Goal: Task Accomplishment & Management: Complete application form

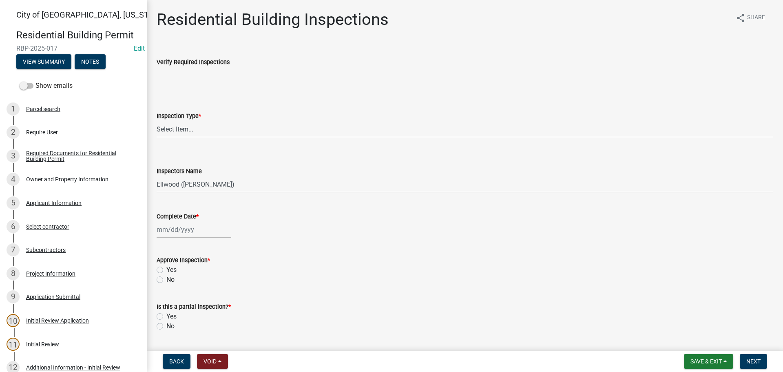
select select "805d55ac-e238-4e04-8f8e-acc067f36c3e"
click at [713, 363] on span "Save & Exit" at bounding box center [706, 361] width 31 height 7
click at [686, 341] on button "Save & Exit" at bounding box center [700, 340] width 65 height 20
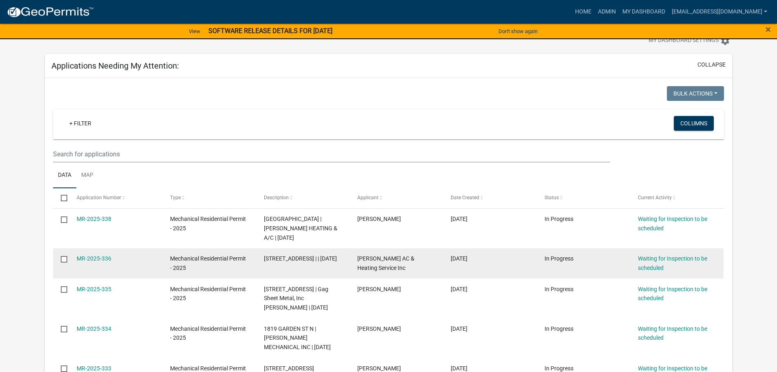
scroll to position [41, 0]
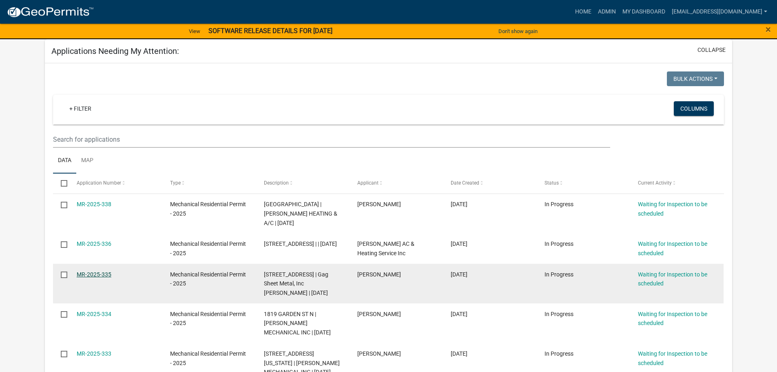
click at [91, 271] on link "MR-2025-335" at bounding box center [94, 274] width 35 height 7
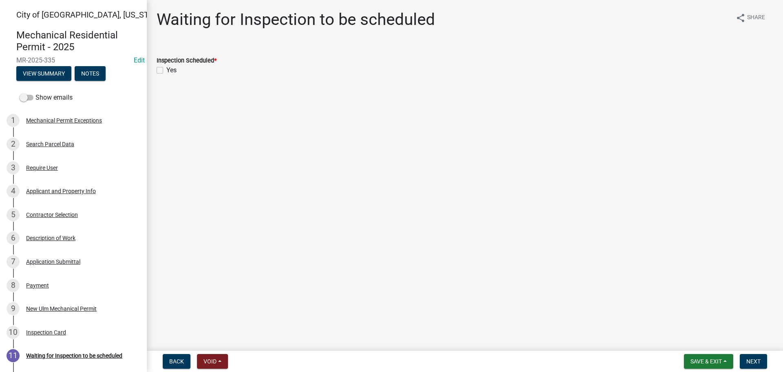
drag, startPoint x: 162, startPoint y: 71, endPoint x: 186, endPoint y: 89, distance: 29.7
click at [166, 71] on label "Yes" at bounding box center [171, 70] width 10 height 10
click at [166, 71] on input "Yes" at bounding box center [168, 67] width 5 height 5
checkbox input "true"
click at [754, 363] on span "Next" at bounding box center [753, 361] width 14 height 7
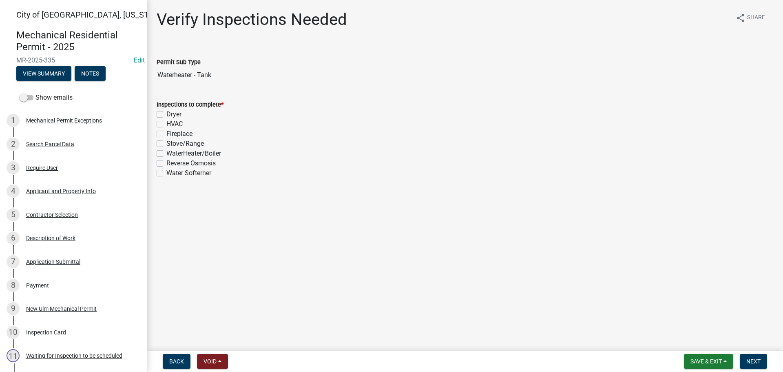
click at [166, 152] on label "WaterHeater/Boiler" at bounding box center [193, 153] width 55 height 10
click at [166, 152] on input "WaterHeater/Boiler" at bounding box center [168, 150] width 5 height 5
checkbox input "true"
checkbox input "false"
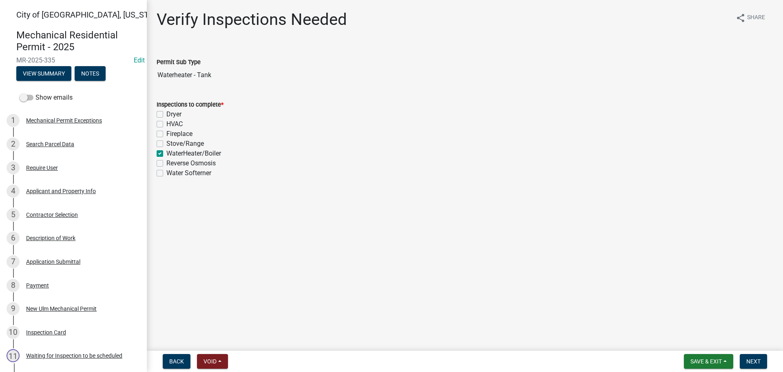
checkbox input "false"
checkbox input "true"
checkbox input "false"
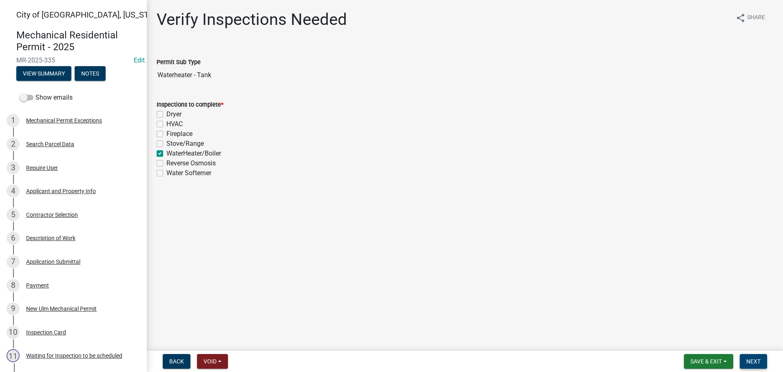
click at [753, 364] on span "Next" at bounding box center [753, 361] width 14 height 7
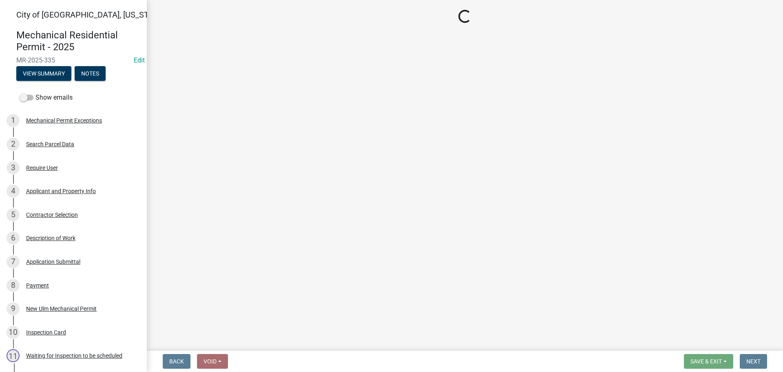
select select "805d55ac-e238-4e04-8f8e-acc067f36c3e"
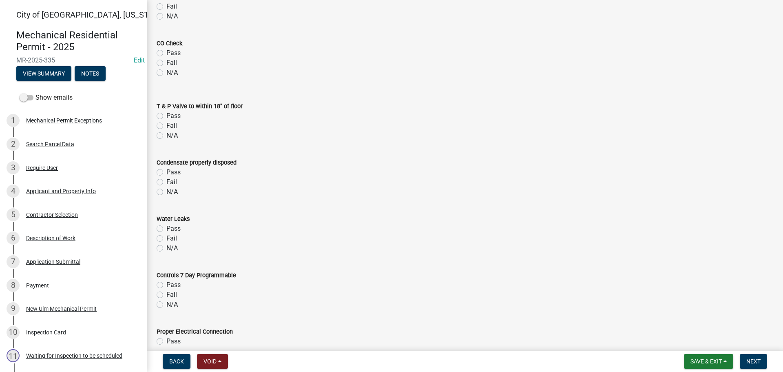
scroll to position [693, 0]
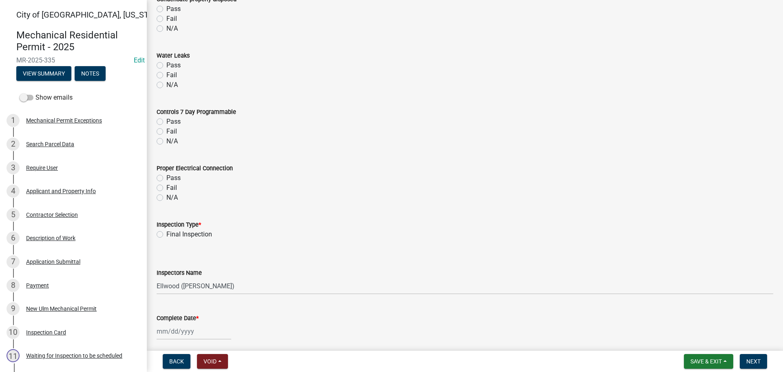
click at [166, 233] on label "Final Inspection" at bounding box center [189, 234] width 46 height 10
click at [166, 233] on input "Final Inspection" at bounding box center [168, 231] width 5 height 5
radio input "true"
click at [198, 284] on select "Select Item... [PERSON_NAME] ([PERSON_NAME] - City of [GEOGRAPHIC_DATA]) [GEOGR…" at bounding box center [465, 285] width 617 height 17
select select "cd72df13-1819-4c17-818e-bd68a66556fb"
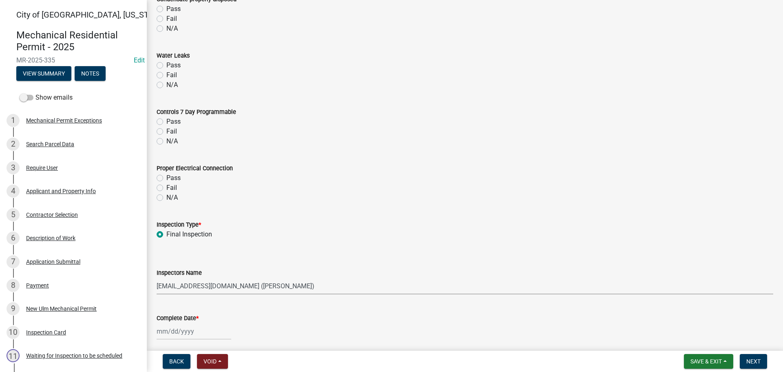
click at [157, 277] on select "Select Item... [PERSON_NAME] ([PERSON_NAME] - City of [GEOGRAPHIC_DATA]) [GEOGR…" at bounding box center [465, 285] width 617 height 17
select select "9"
select select "2025"
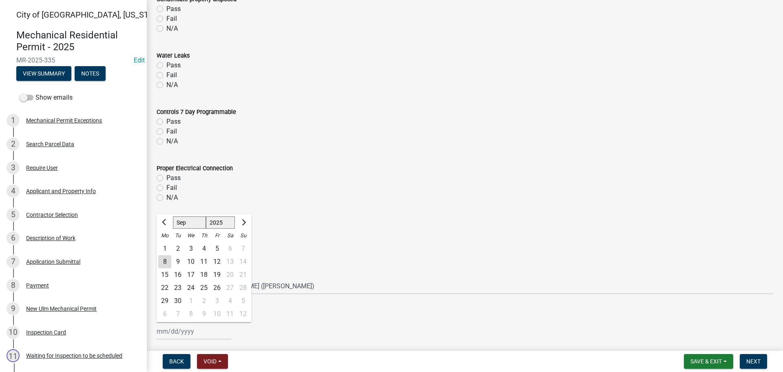
click at [170, 326] on div "[PERSON_NAME] Feb Mar Apr [PERSON_NAME][DATE] Oct Nov [DATE] 1526 1527 1528 152…" at bounding box center [194, 331] width 75 height 17
click at [163, 261] on div "8" at bounding box center [164, 261] width 13 height 13
type input "[DATE]"
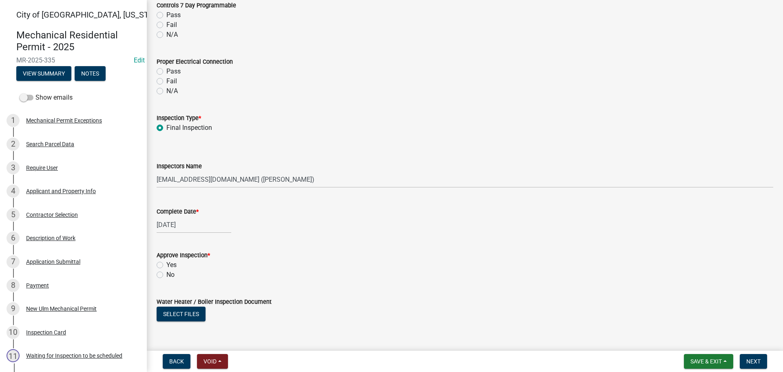
scroll to position [816, 0]
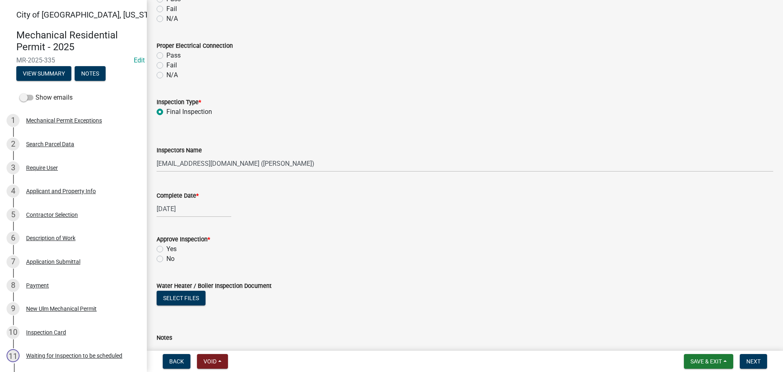
drag, startPoint x: 160, startPoint y: 246, endPoint x: 170, endPoint y: 254, distance: 12.5
click at [166, 246] on label "Yes" at bounding box center [171, 249] width 10 height 10
click at [166, 246] on input "Yes" at bounding box center [168, 246] width 5 height 5
radio input "true"
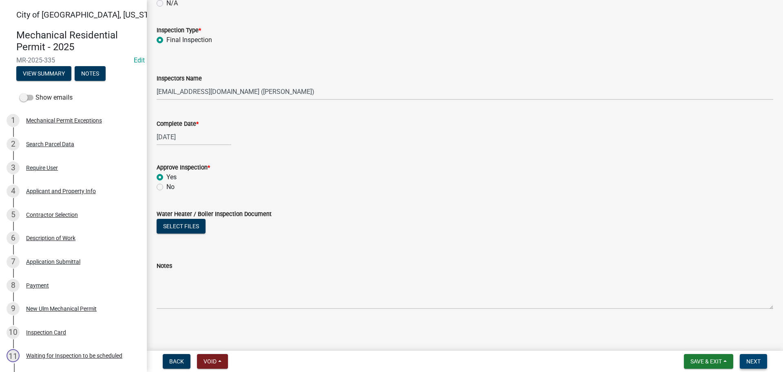
click at [753, 365] on button "Next" at bounding box center [753, 361] width 27 height 15
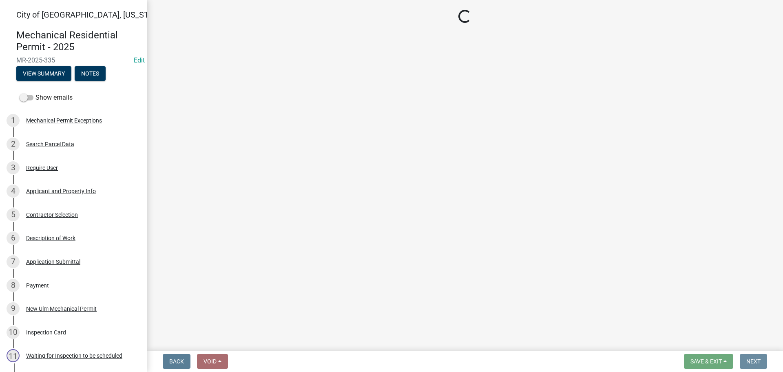
scroll to position [0, 0]
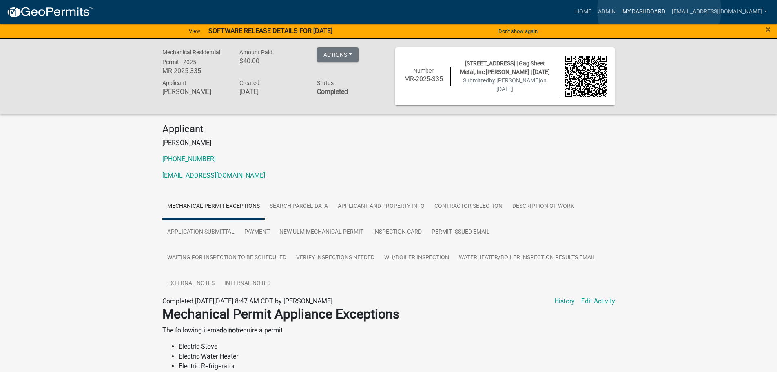
click at [659, 10] on link "My Dashboard" at bounding box center [643, 11] width 49 height 15
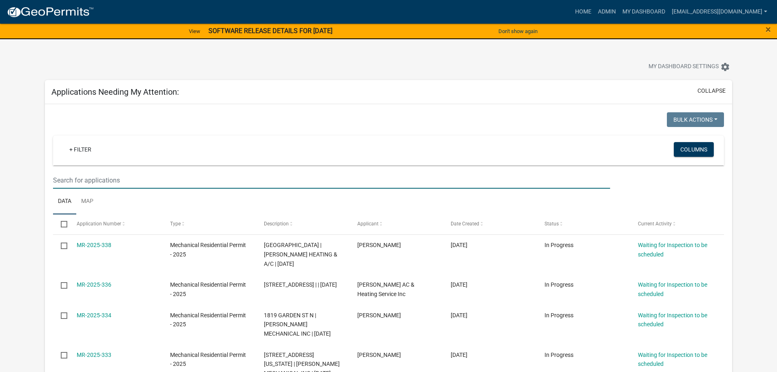
click at [97, 176] on input "text" at bounding box center [331, 180] width 557 height 17
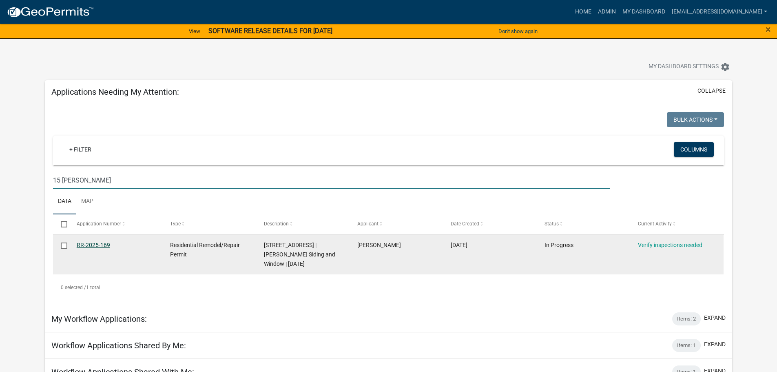
type input "15 [PERSON_NAME]"
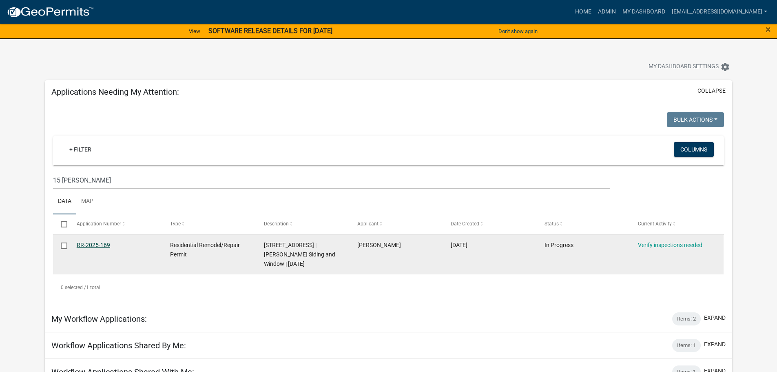
click at [102, 244] on link "RR-2025-169" at bounding box center [93, 244] width 33 height 7
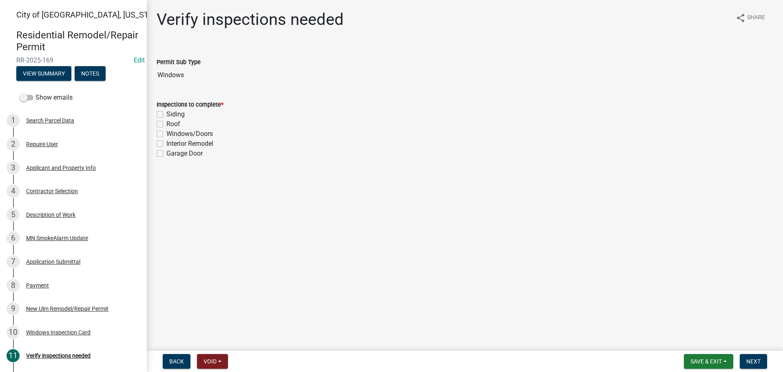
click at [166, 135] on label "Windows/Doors" at bounding box center [189, 134] width 46 height 10
click at [166, 134] on input "Windows/Doors" at bounding box center [168, 131] width 5 height 5
checkbox input "true"
checkbox input "false"
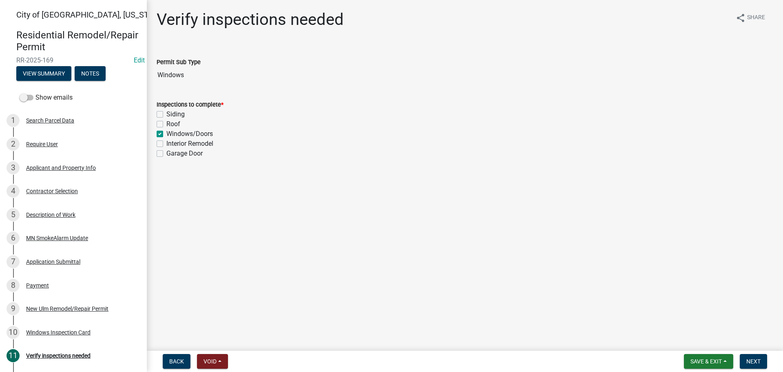
checkbox input "true"
checkbox input "false"
click at [755, 363] on span "Next" at bounding box center [753, 361] width 14 height 7
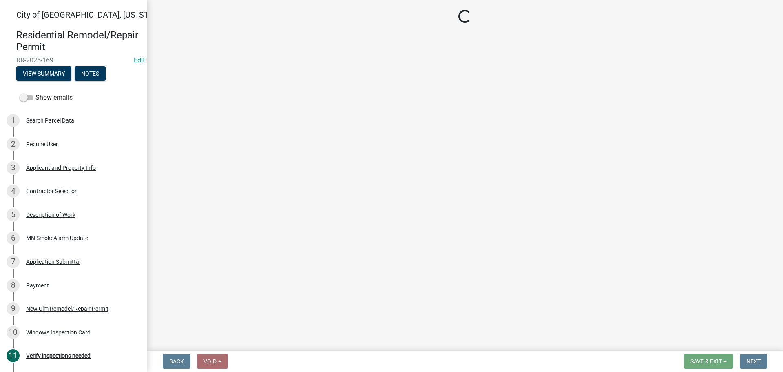
select select "805d55ac-e238-4e04-8f8e-acc067f36c3e"
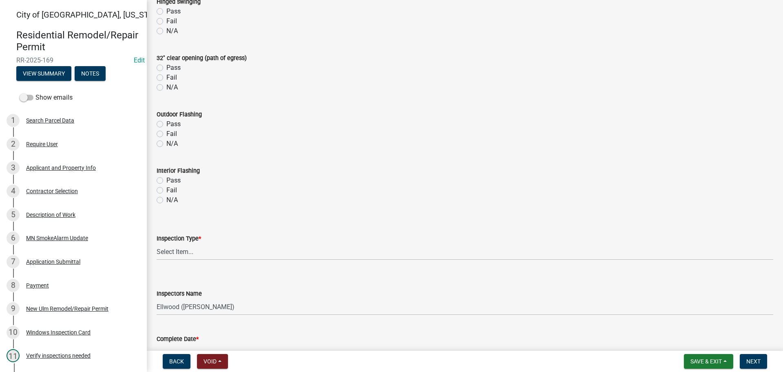
scroll to position [367, 0]
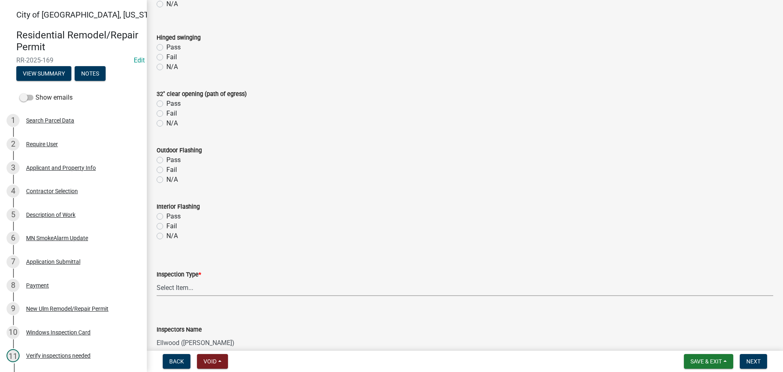
click at [184, 282] on select "Select Item... Final Inspection" at bounding box center [465, 287] width 617 height 17
click at [157, 279] on select "Select Item... Final Inspection" at bounding box center [465, 287] width 617 height 17
select select "5d98f003-6d41-4f8f-970a-1b1d481e433a"
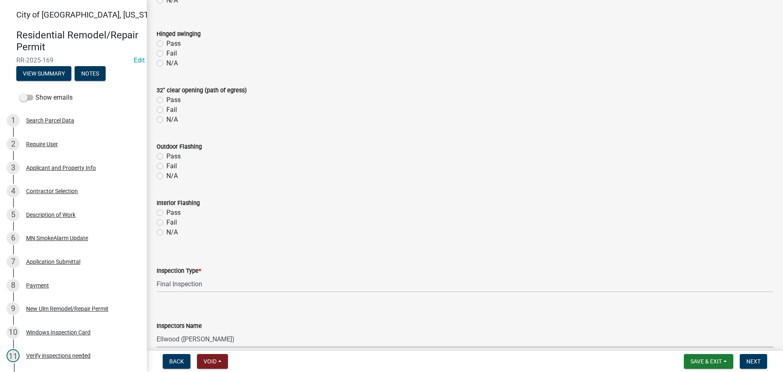
click at [183, 336] on select "Select Item... Ellwood ([PERSON_NAME]) [EMAIL_ADDRESS][DOMAIN_NAME] ([PERSON_NA…" at bounding box center [465, 338] width 617 height 17
select select "cd72df13-1819-4c17-818e-bd68a66556fb"
click at [157, 330] on select "Select Item... Ellwood ([PERSON_NAME]) [EMAIL_ADDRESS][DOMAIN_NAME] ([PERSON_NA…" at bounding box center [465, 338] width 617 height 17
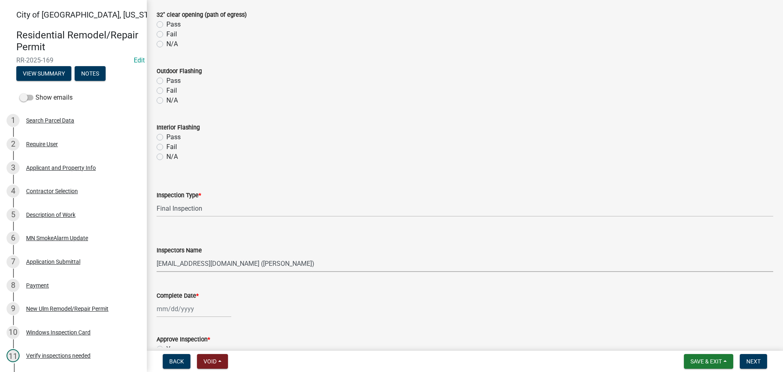
scroll to position [575, 0]
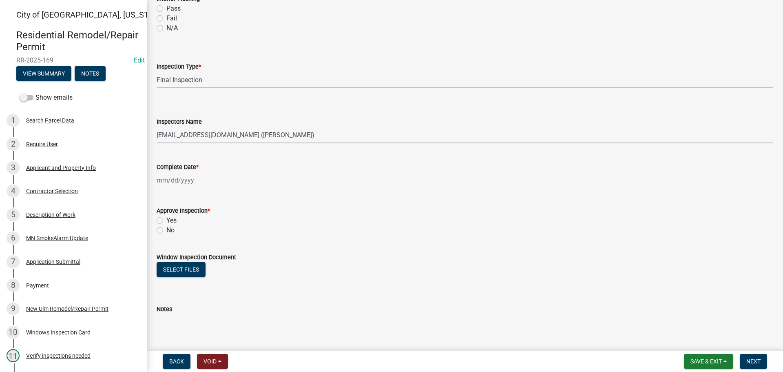
click at [172, 186] on div at bounding box center [194, 180] width 75 height 17
select select "9"
select select "2025"
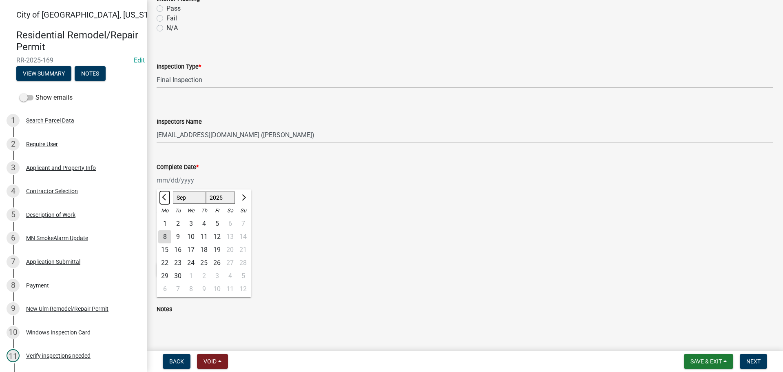
click at [163, 197] on span "Previous month" at bounding box center [165, 197] width 6 height 6
select select "8"
click at [217, 274] on div "29" at bounding box center [216, 275] width 13 height 13
type input "[DATE]"
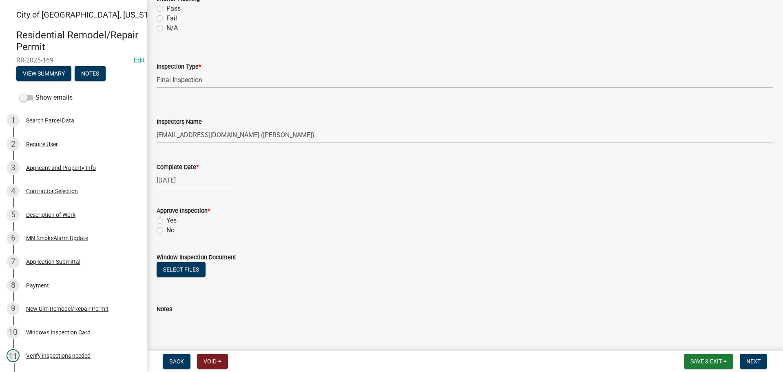
drag, startPoint x: 161, startPoint y: 223, endPoint x: 168, endPoint y: 225, distance: 7.0
click at [166, 223] on label "Yes" at bounding box center [171, 220] width 10 height 10
click at [166, 221] on input "Yes" at bounding box center [168, 217] width 5 height 5
radio input "true"
click at [761, 365] on button "Next" at bounding box center [753, 361] width 27 height 15
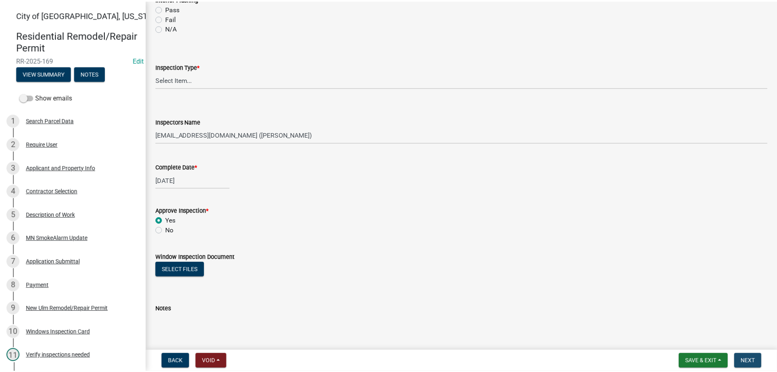
scroll to position [0, 0]
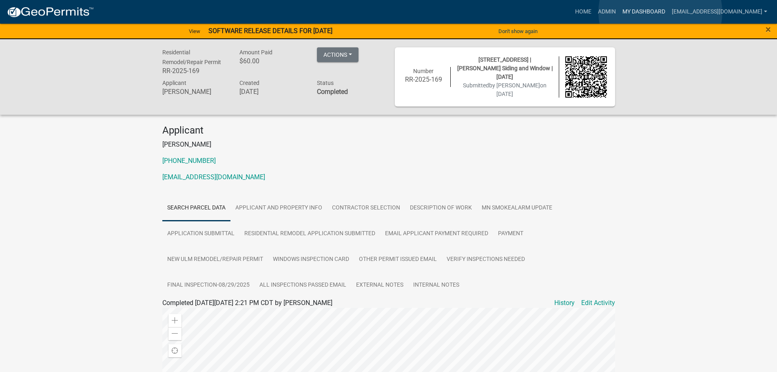
click at [660, 12] on link "My Dashboard" at bounding box center [643, 11] width 49 height 15
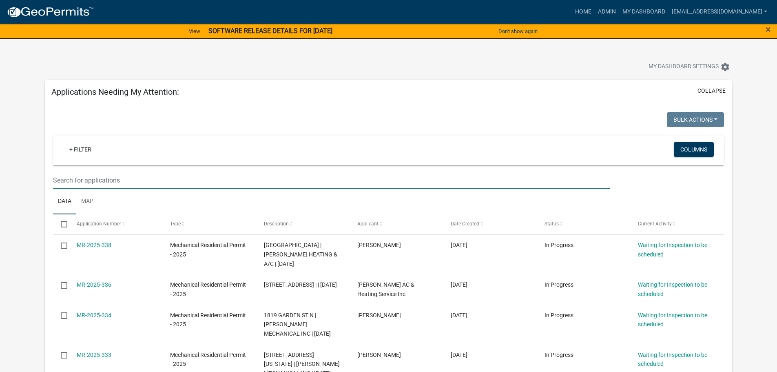
click at [80, 172] on input "text" at bounding box center [331, 180] width 557 height 17
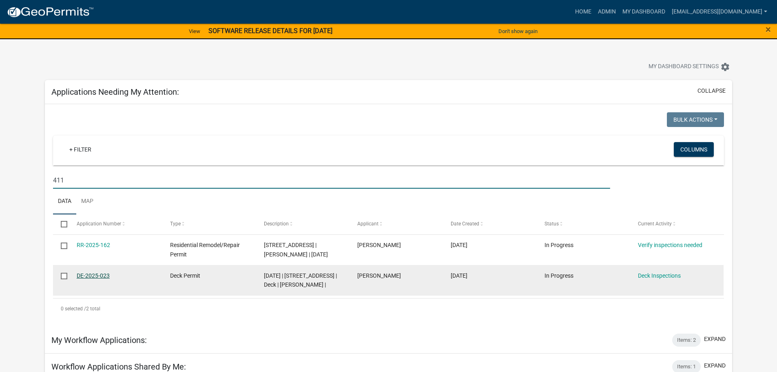
type input "411"
click at [94, 275] on link "DE-2025-023" at bounding box center [93, 275] width 33 height 7
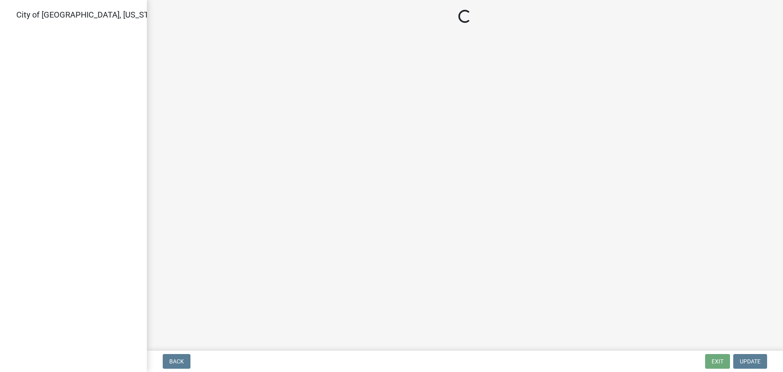
select select "805d55ac-e238-4e04-8f8e-acc067f36c3e"
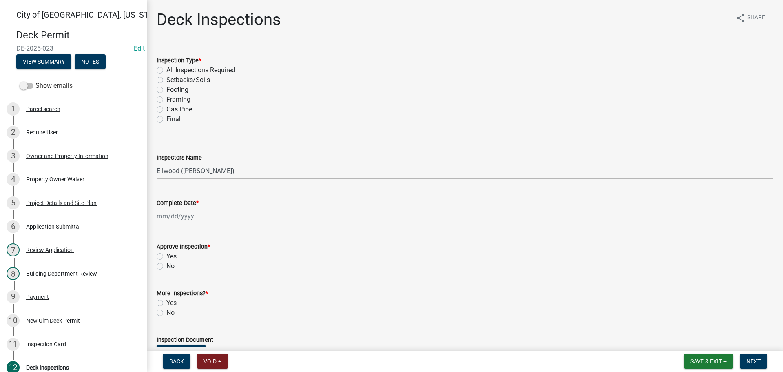
click at [166, 90] on label "Footing" at bounding box center [177, 90] width 22 height 10
click at [166, 90] on input "Footing" at bounding box center [168, 87] width 5 height 5
radio input "true"
click at [191, 173] on select "Select Item... Ellwood ([PERSON_NAME]) [EMAIL_ADDRESS][DOMAIN_NAME] ([PERSON_NA…" at bounding box center [465, 170] width 617 height 17
select select "cd72df13-1819-4c17-818e-bd68a66556fb"
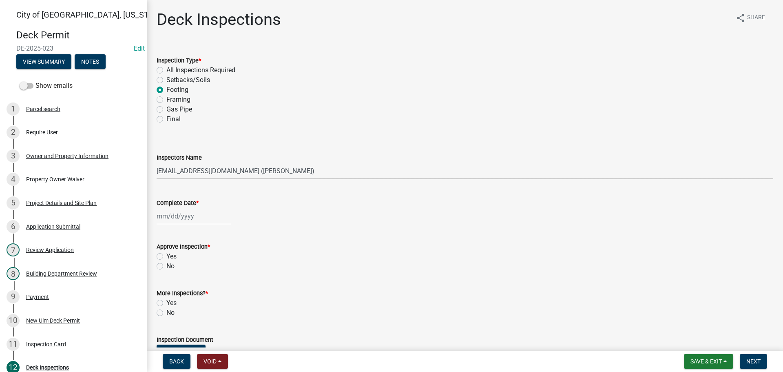
click at [157, 162] on select "Select Item... Ellwood ([PERSON_NAME]) [EMAIL_ADDRESS][DOMAIN_NAME] ([PERSON_NA…" at bounding box center [465, 170] width 617 height 17
click at [176, 215] on div at bounding box center [194, 216] width 75 height 17
select select "9"
select select "2025"
click at [167, 271] on div "8" at bounding box center [164, 272] width 13 height 13
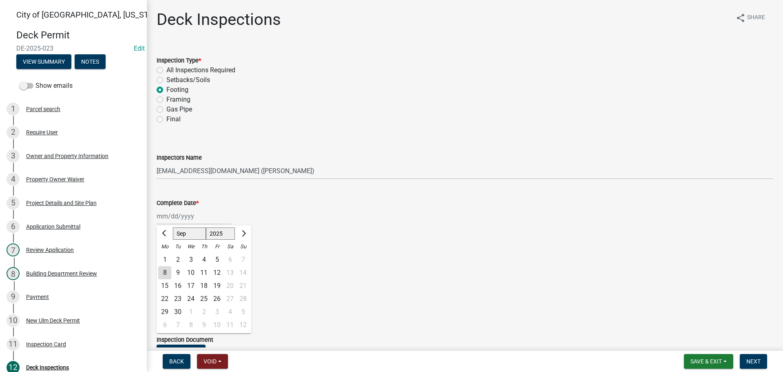
type input "[DATE]"
click at [166, 257] on label "Yes" at bounding box center [171, 256] width 10 height 10
click at [166, 257] on input "Yes" at bounding box center [168, 253] width 5 height 5
radio input "true"
click at [166, 314] on label "No" at bounding box center [170, 313] width 8 height 10
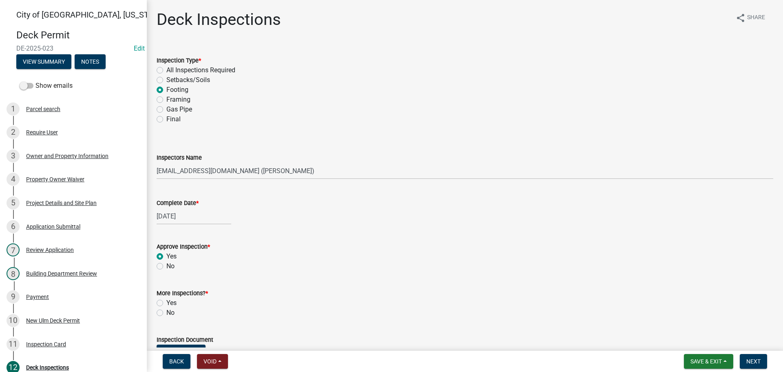
click at [166, 313] on input "No" at bounding box center [168, 310] width 5 height 5
radio input "true"
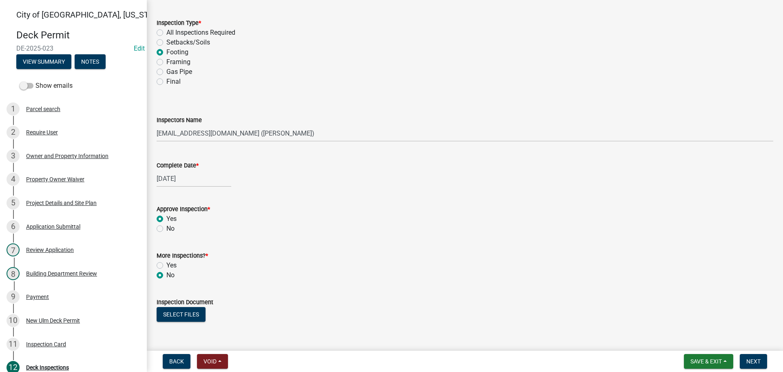
scroll to position [82, 0]
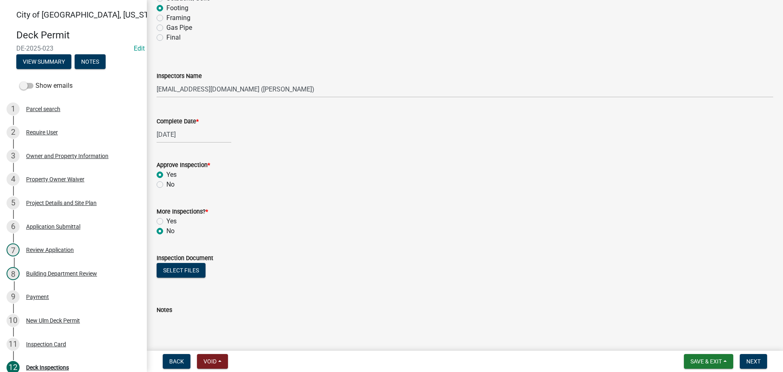
click at [166, 221] on label "Yes" at bounding box center [171, 221] width 10 height 10
click at [166, 221] on input "Yes" at bounding box center [168, 218] width 5 height 5
radio input "true"
click at [748, 361] on span "Next" at bounding box center [753, 361] width 14 height 7
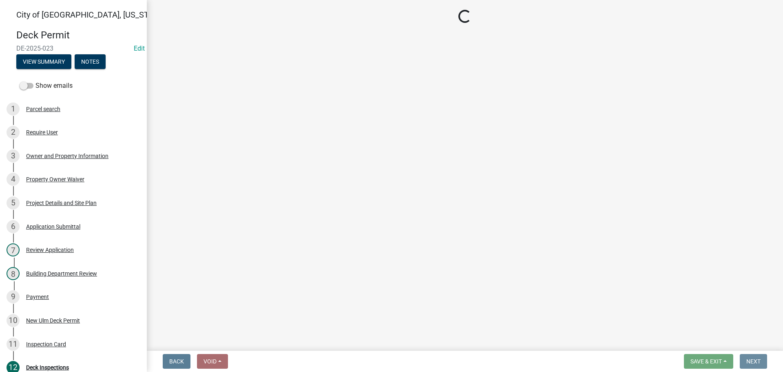
scroll to position [0, 0]
select select "805d55ac-e238-4e04-8f8e-acc067f36c3e"
